Goal: Transaction & Acquisition: Purchase product/service

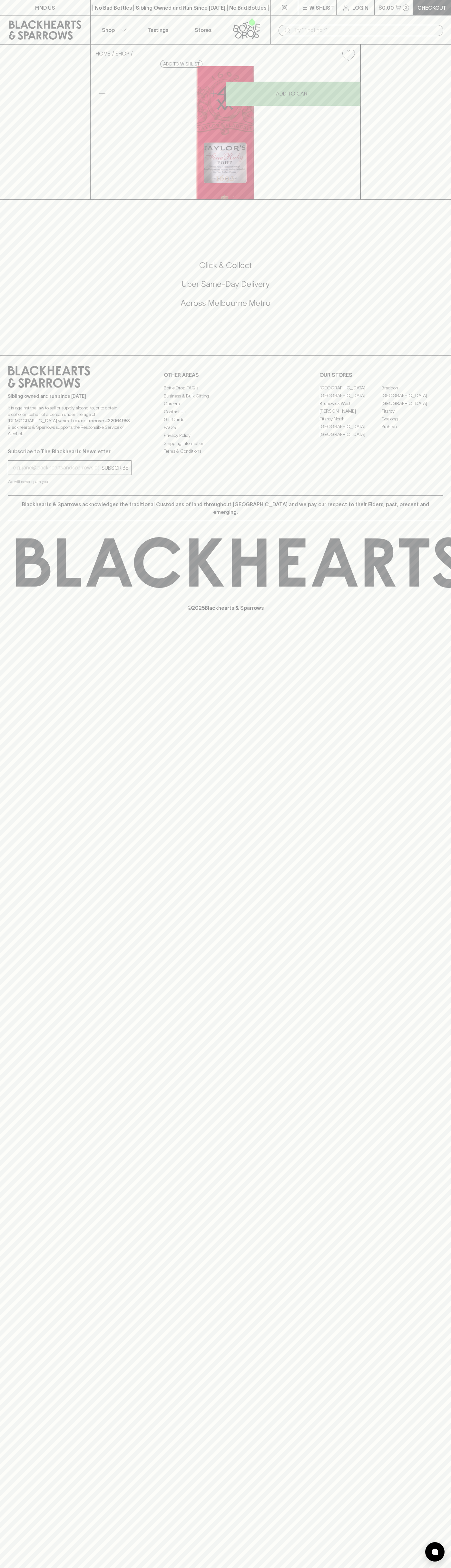
click at [43, 17] on link at bounding box center [45, 30] width 90 height 29
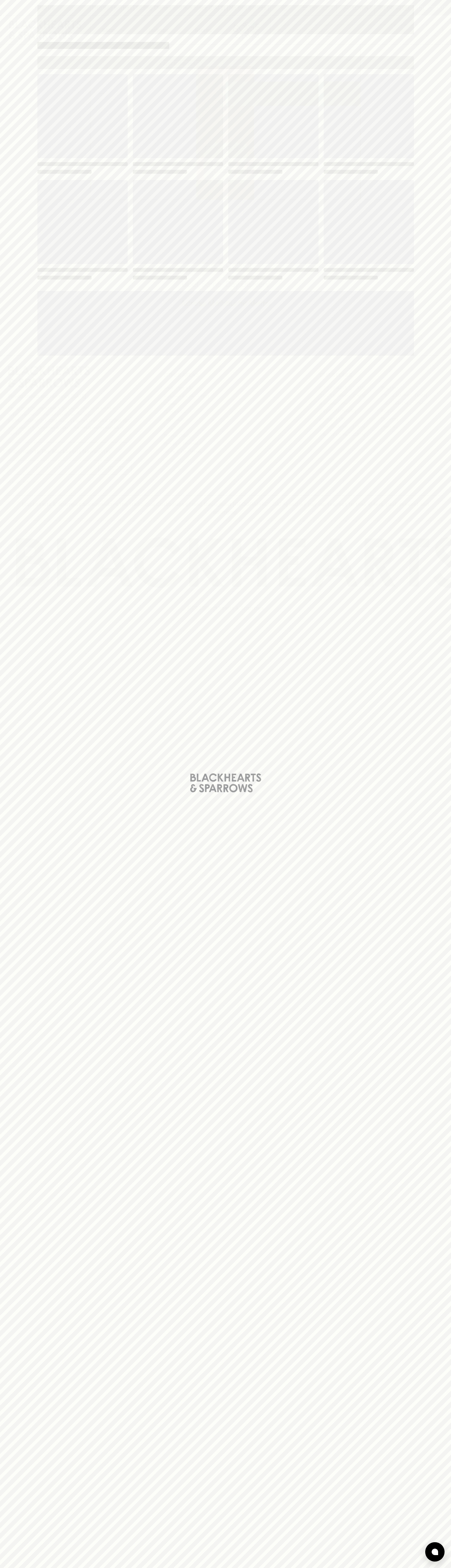
click at [429, 690] on div "Loading" at bounding box center [226, 784] width 451 height 1568
click at [203, 1567] on html "FIND US | No Bad Bottles | Sibling Owned and Run Since 2006 | No Bad Bottles | …" at bounding box center [226, 784] width 451 height 1568
click at [10, 1399] on div "Loading" at bounding box center [226, 784] width 451 height 1568
